Goal: Task Accomplishment & Management: Manage account settings

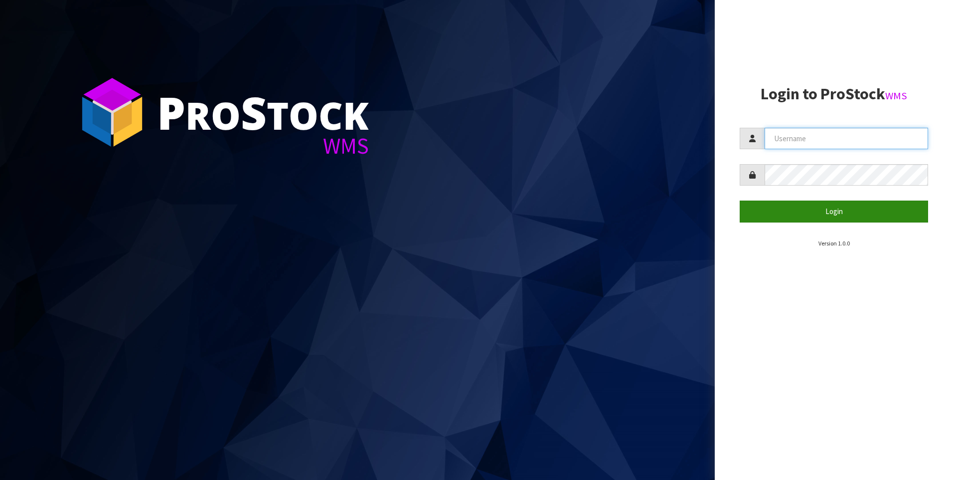
type input "[PERSON_NAME]"
click at [809, 210] on button "Login" at bounding box center [834, 210] width 188 height 21
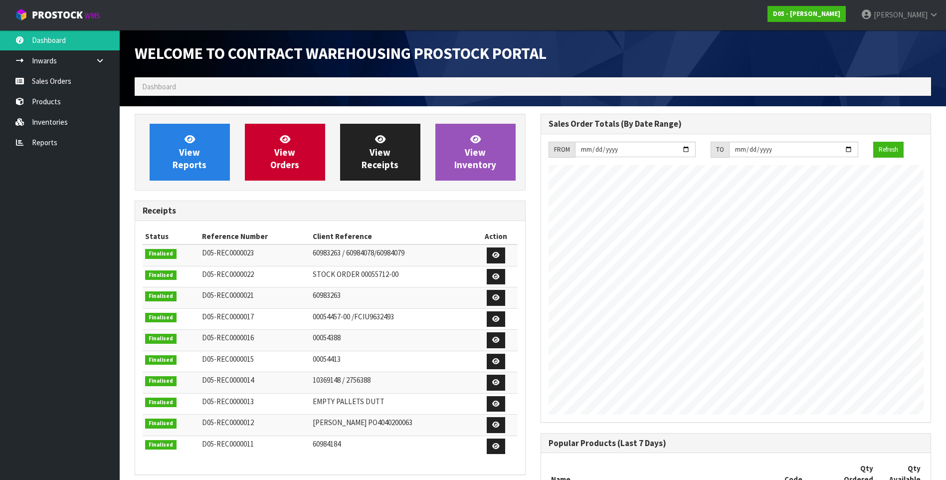
scroll to position [671, 405]
click at [50, 86] on link "Sales Orders" at bounding box center [60, 81] width 120 height 20
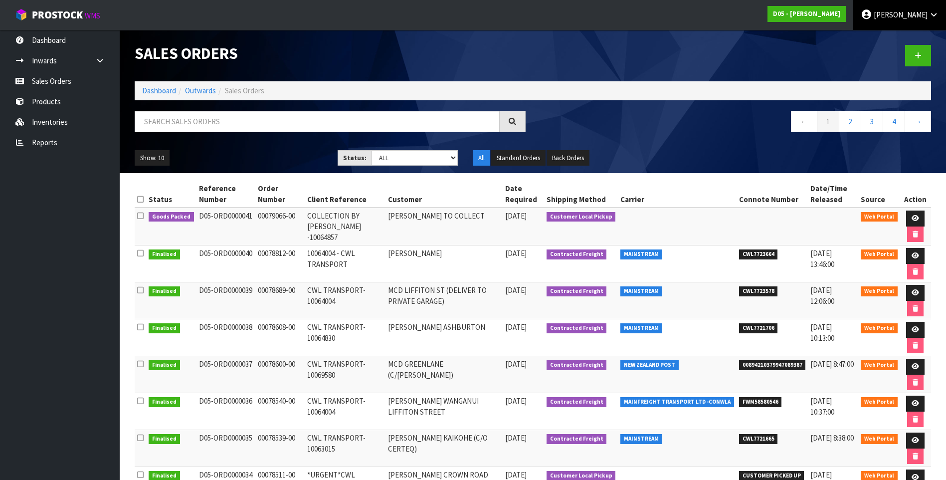
click at [900, 17] on span "[PERSON_NAME]" at bounding box center [900, 14] width 54 height 9
click at [883, 39] on link "Logout" at bounding box center [905, 39] width 79 height 13
